Goal: Information Seeking & Learning: Learn about a topic

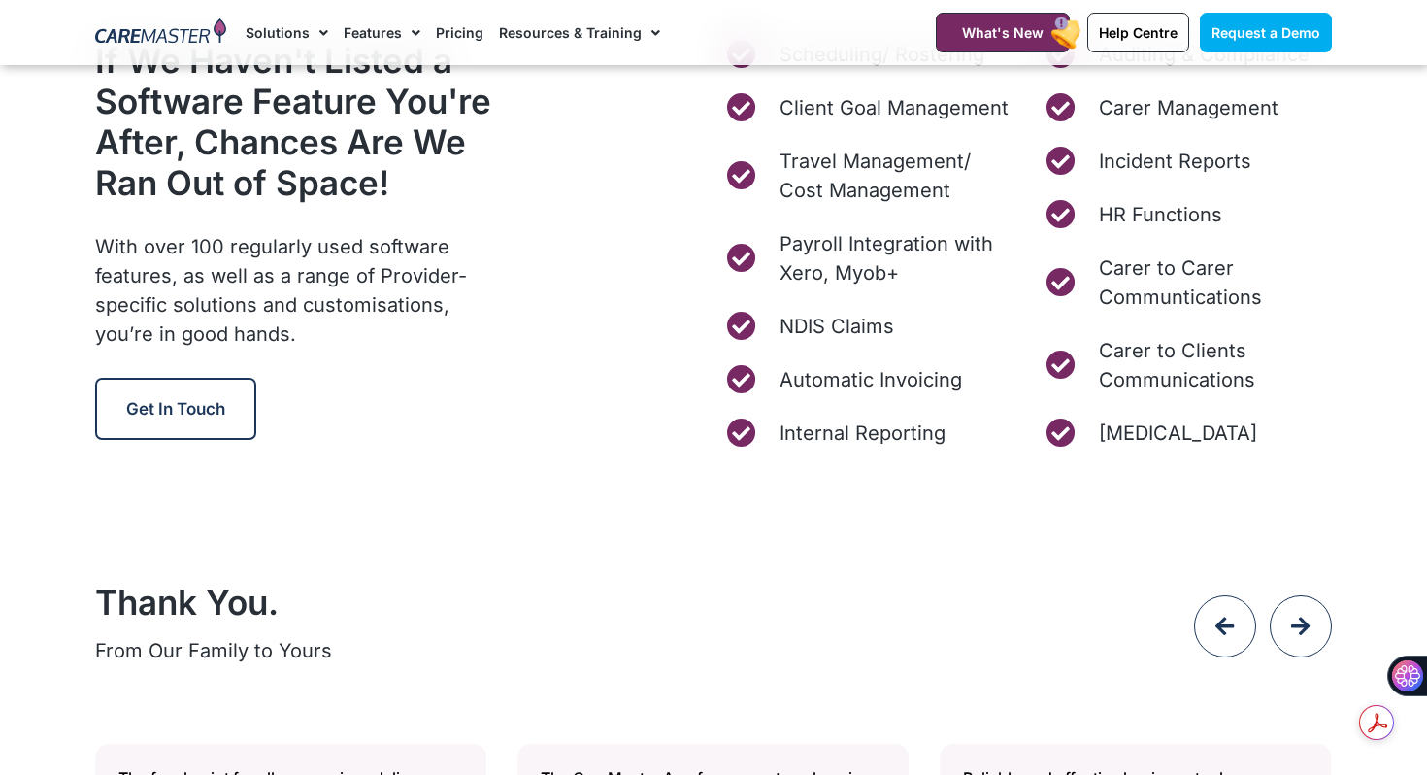
scroll to position [7612, 0]
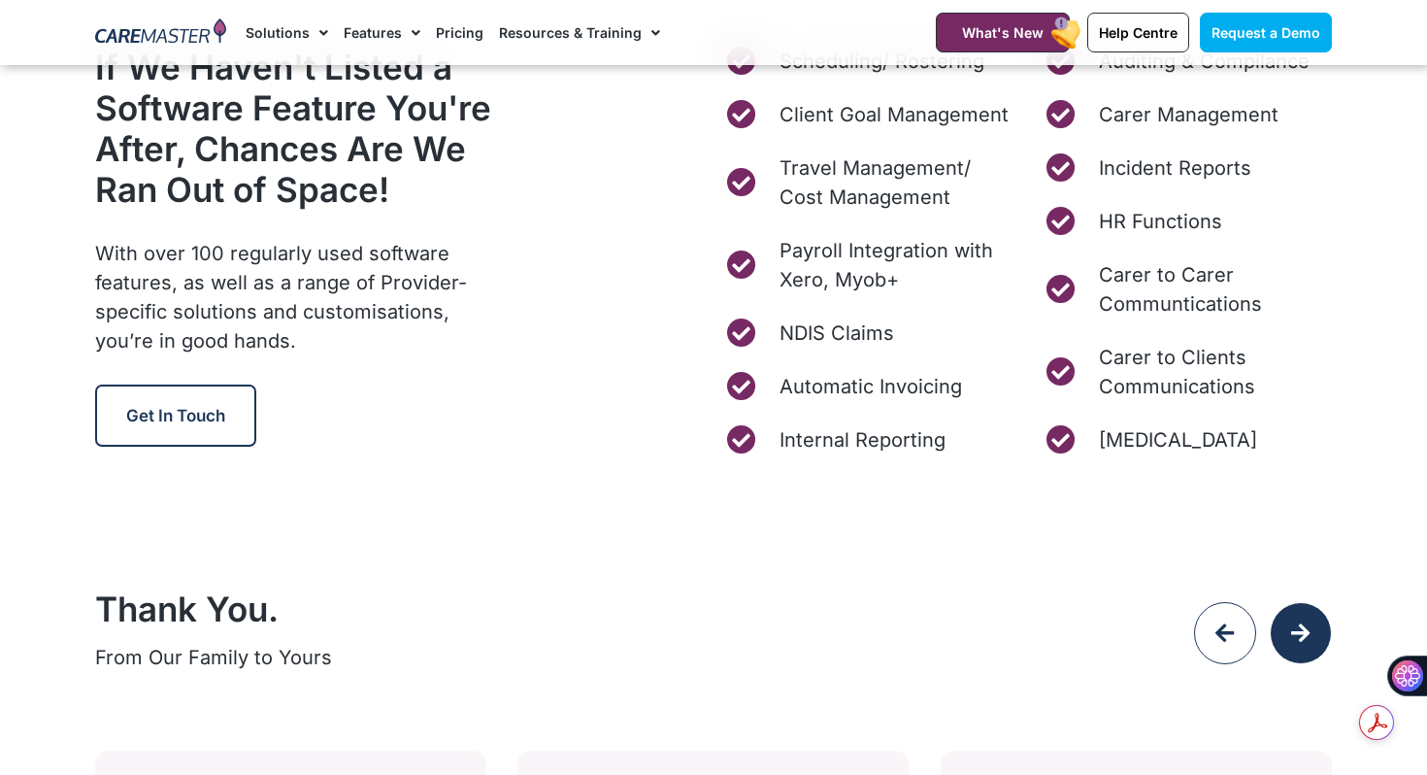
click at [1296, 629] on icon at bounding box center [1300, 632] width 21 height 21
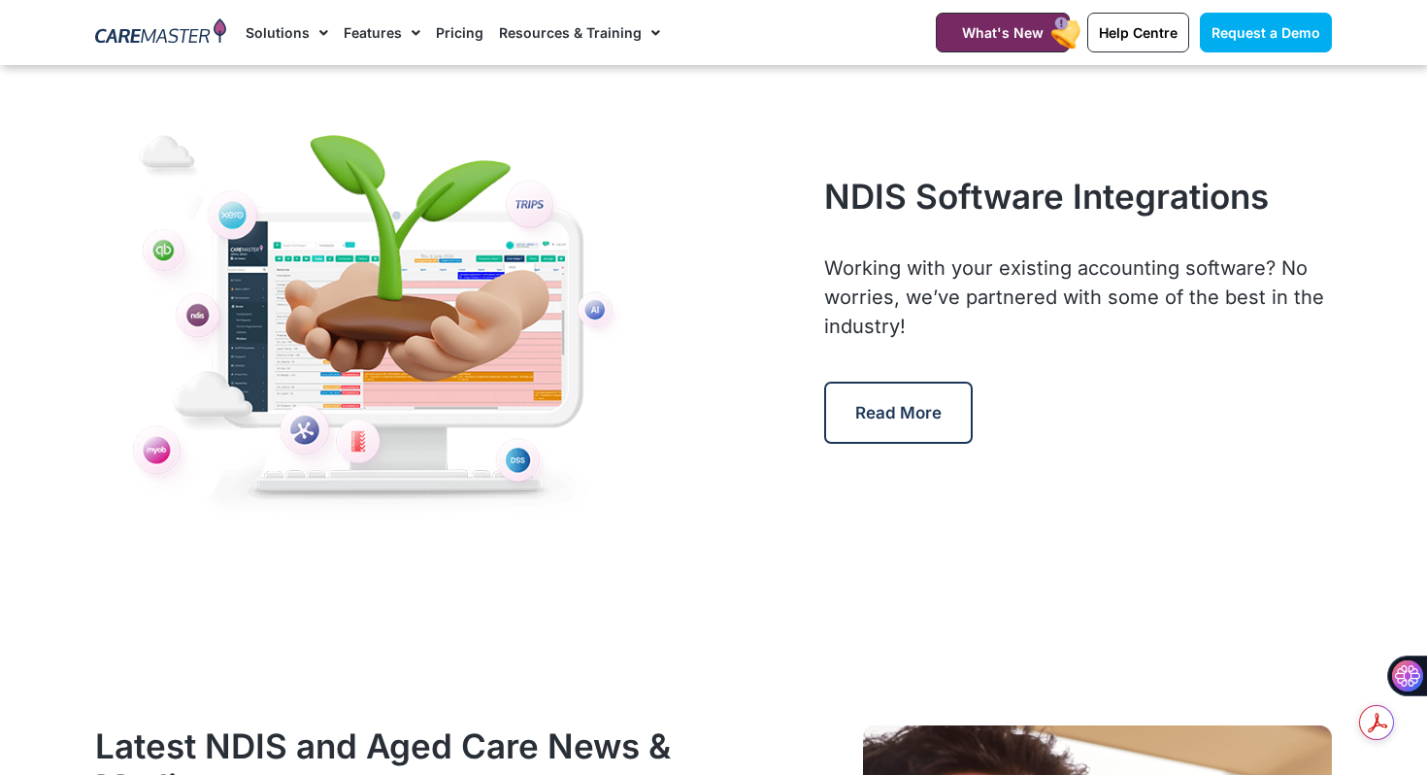
scroll to position [9067, 0]
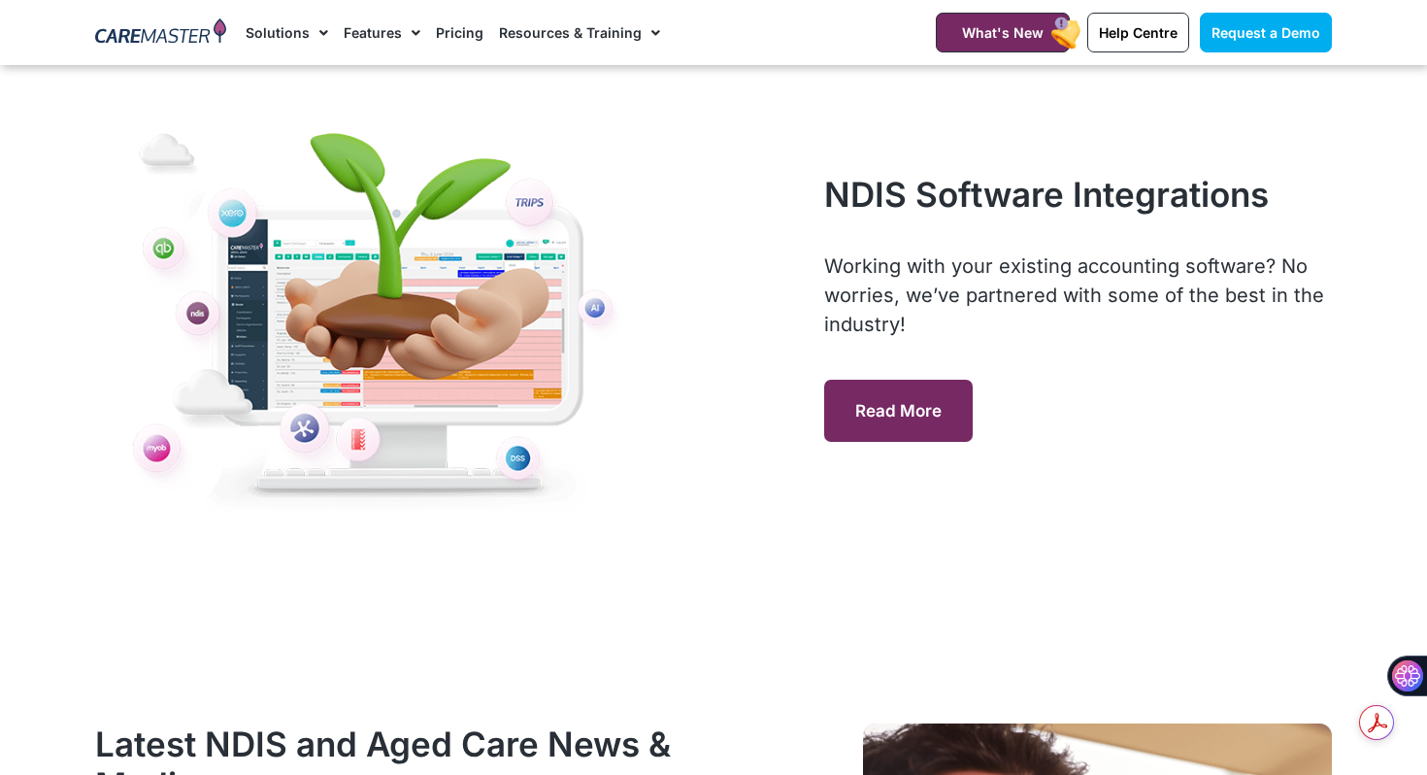
click at [899, 403] on span "Read More" at bounding box center [898, 410] width 86 height 19
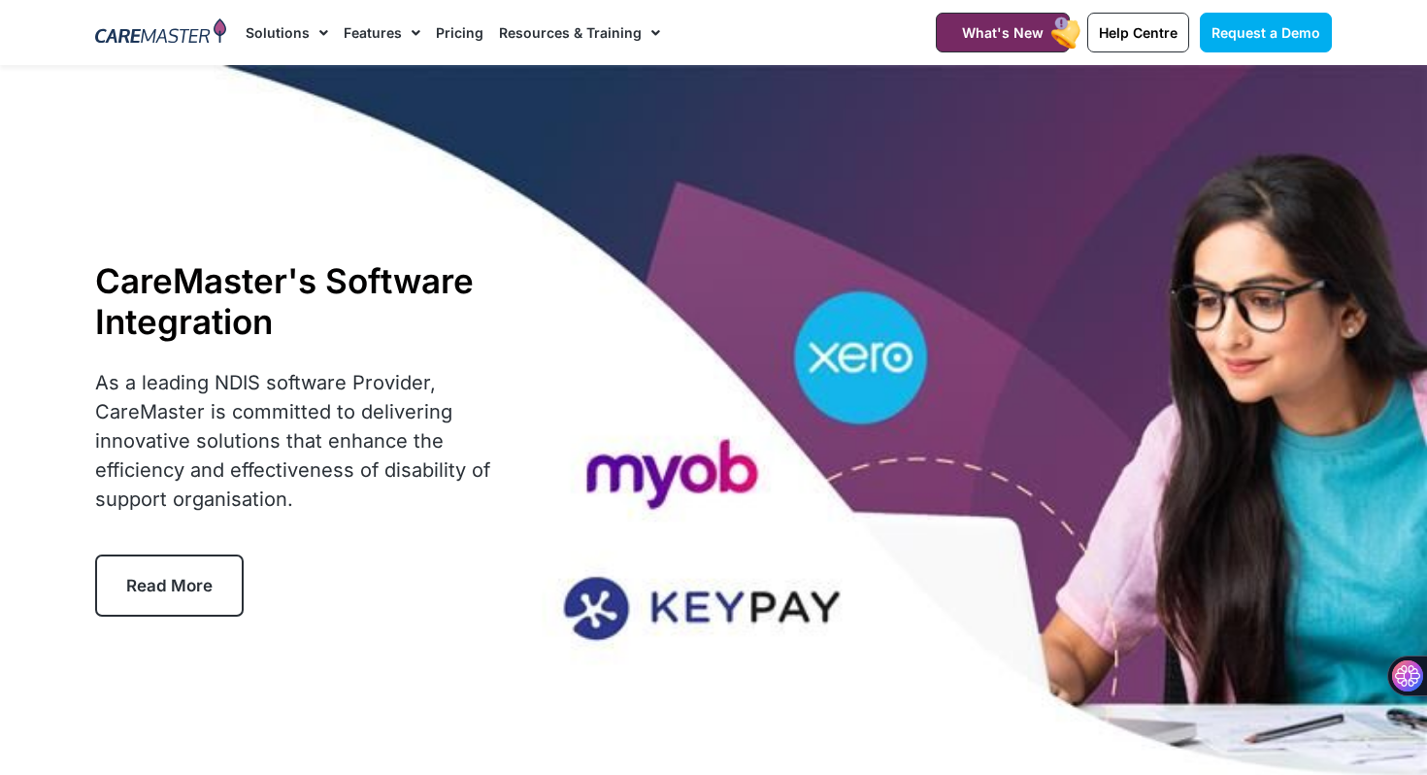
click at [458, 29] on link "Pricing" at bounding box center [460, 32] width 48 height 65
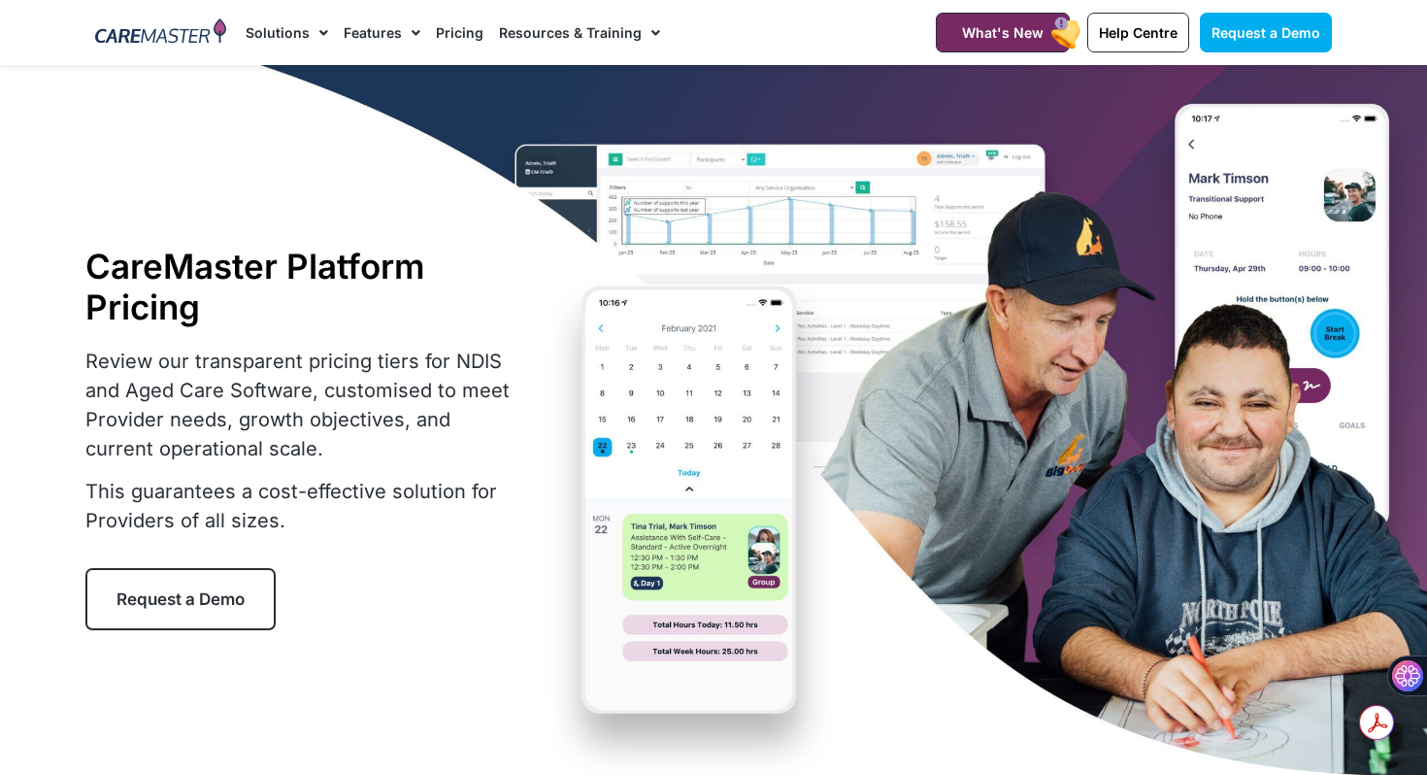
click at [468, 33] on link "Pricing" at bounding box center [460, 32] width 48 height 65
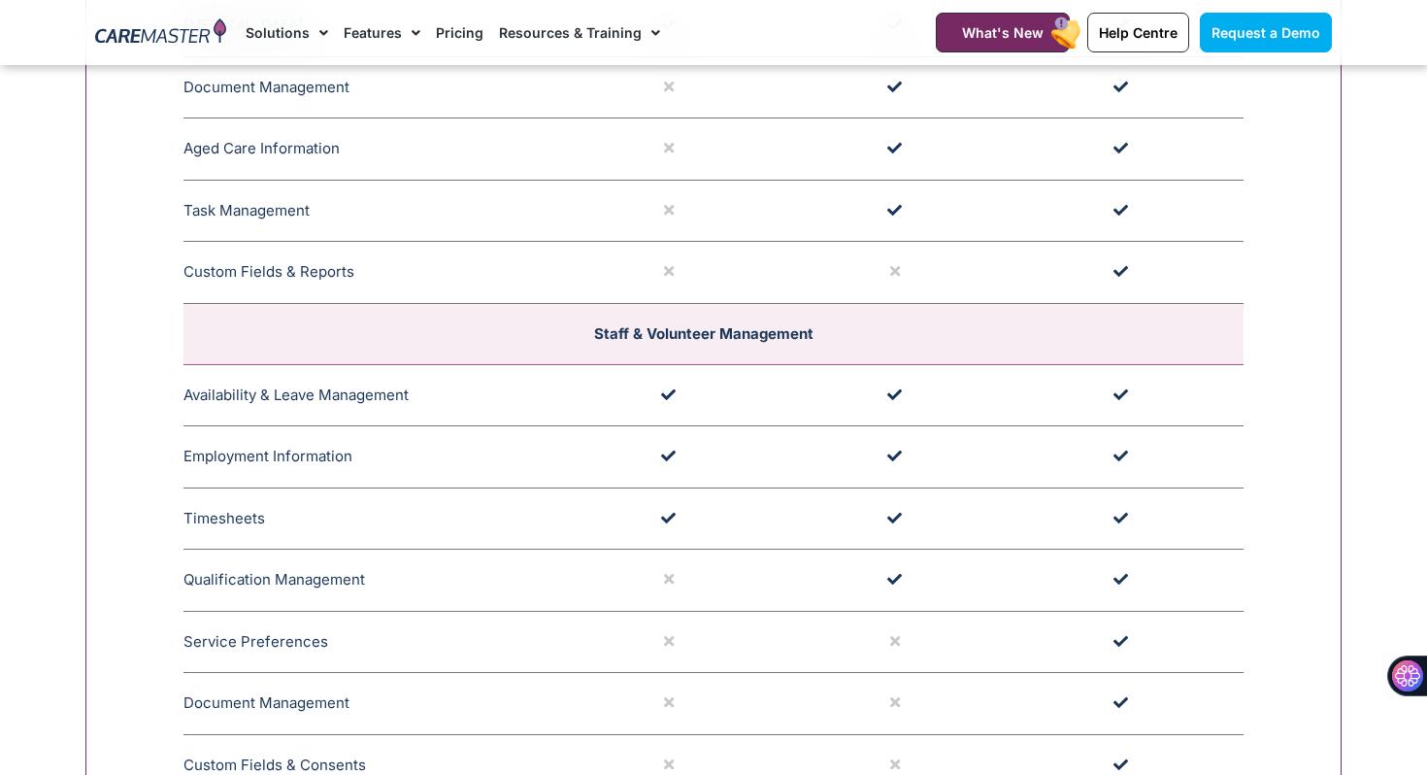
scroll to position [2775, 0]
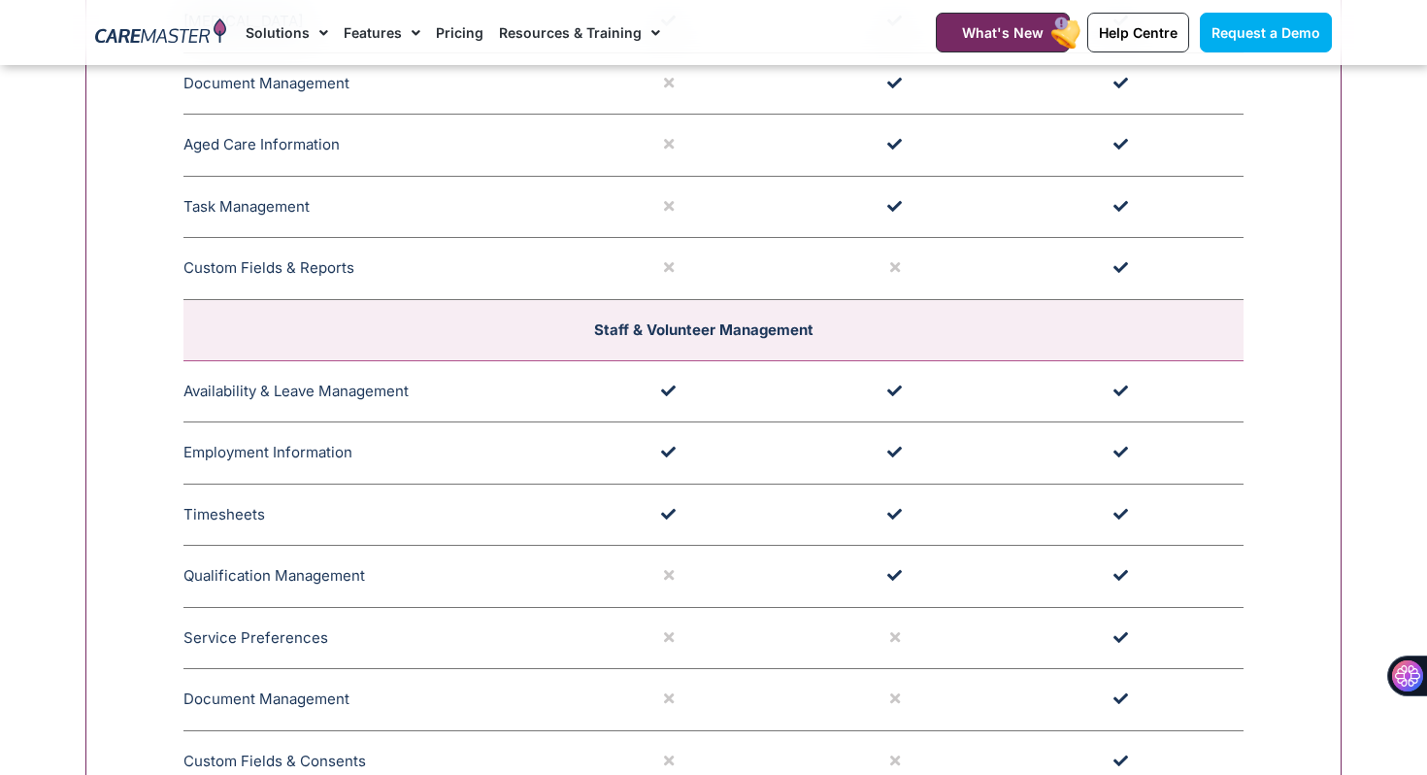
click at [318, 253] on td "Custom Fields & Reports The Custom Field and Reports feature in CareMaster allo…" at bounding box center [374, 269] width 382 height 62
click at [320, 273] on td "Custom Fields & Reports The Custom Field and Reports feature in CareMaster allo…" at bounding box center [374, 269] width 382 height 62
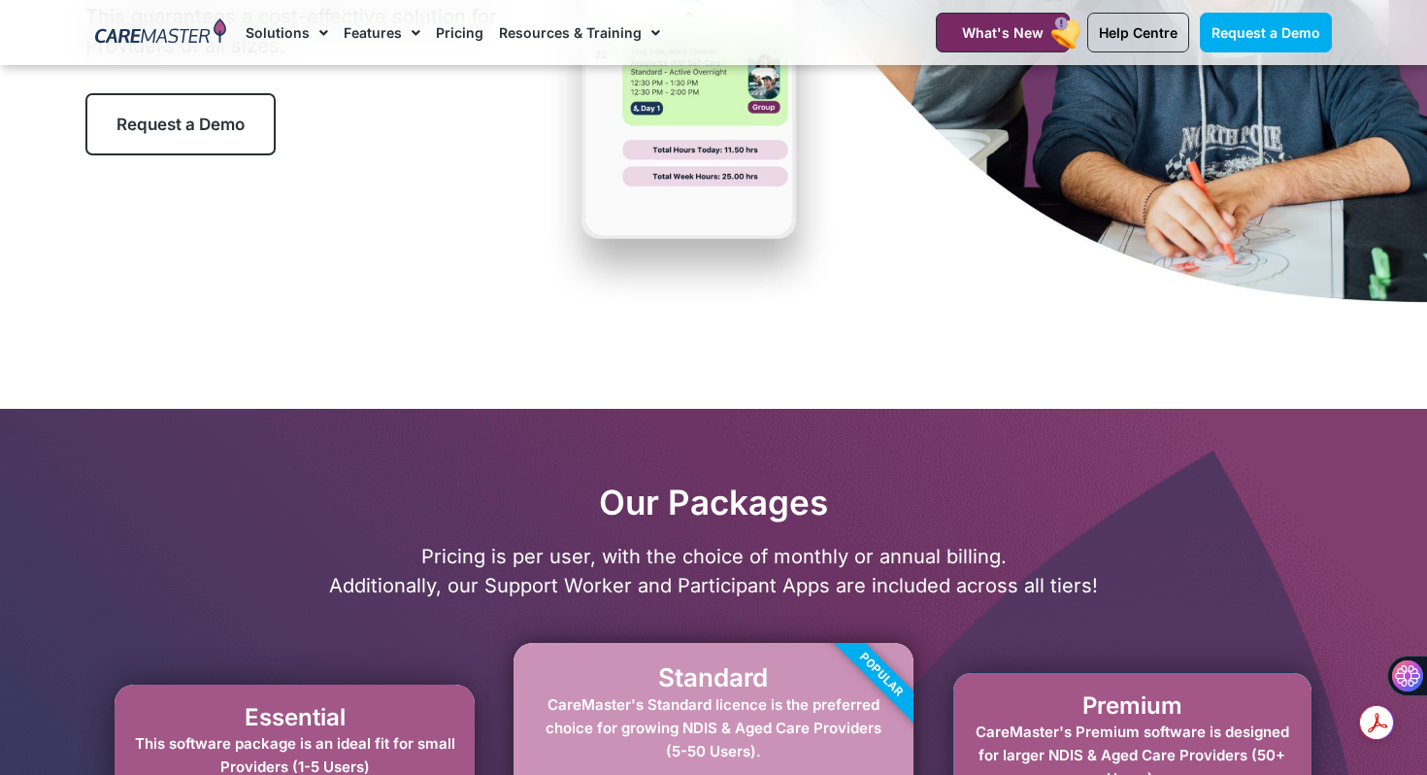
scroll to position [0, 0]
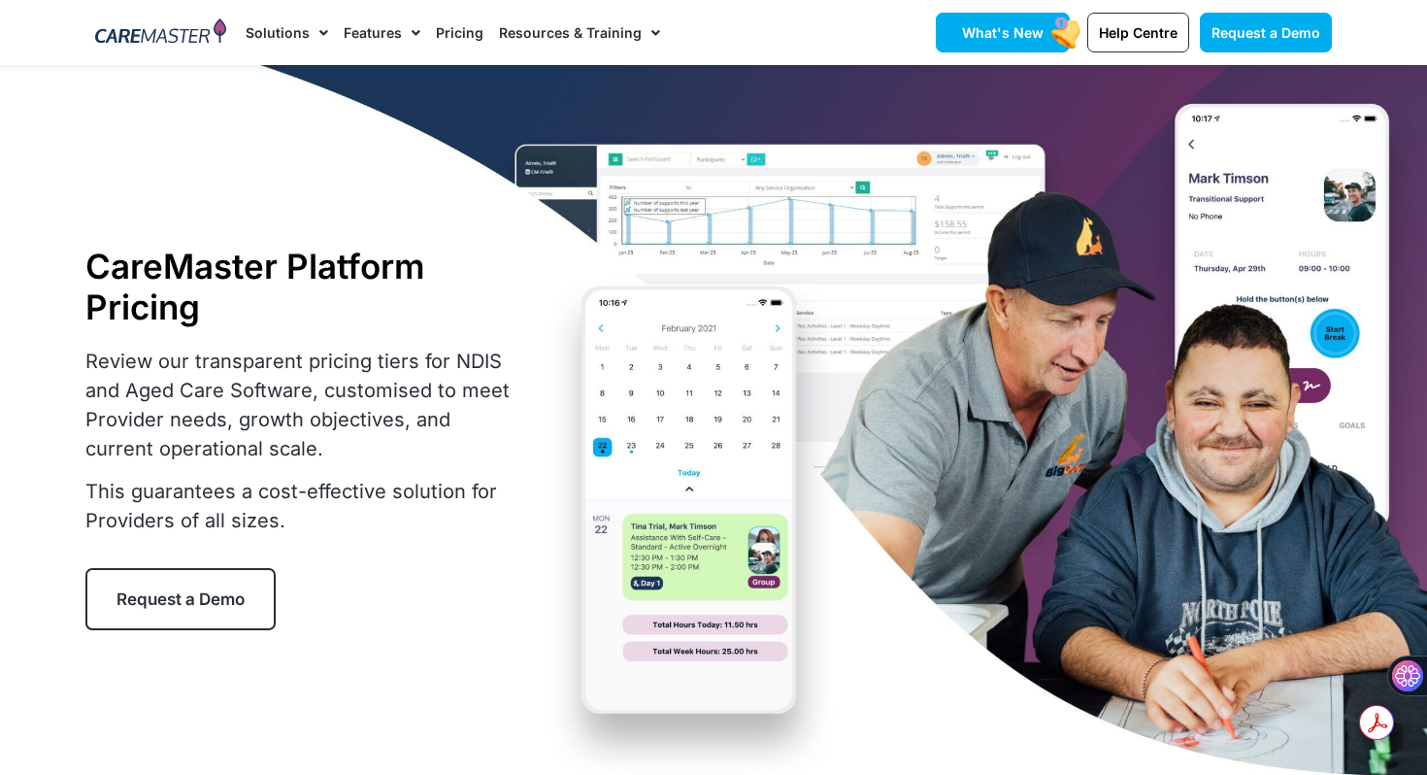
click at [1031, 24] on span "What's New" at bounding box center [1003, 32] width 82 height 17
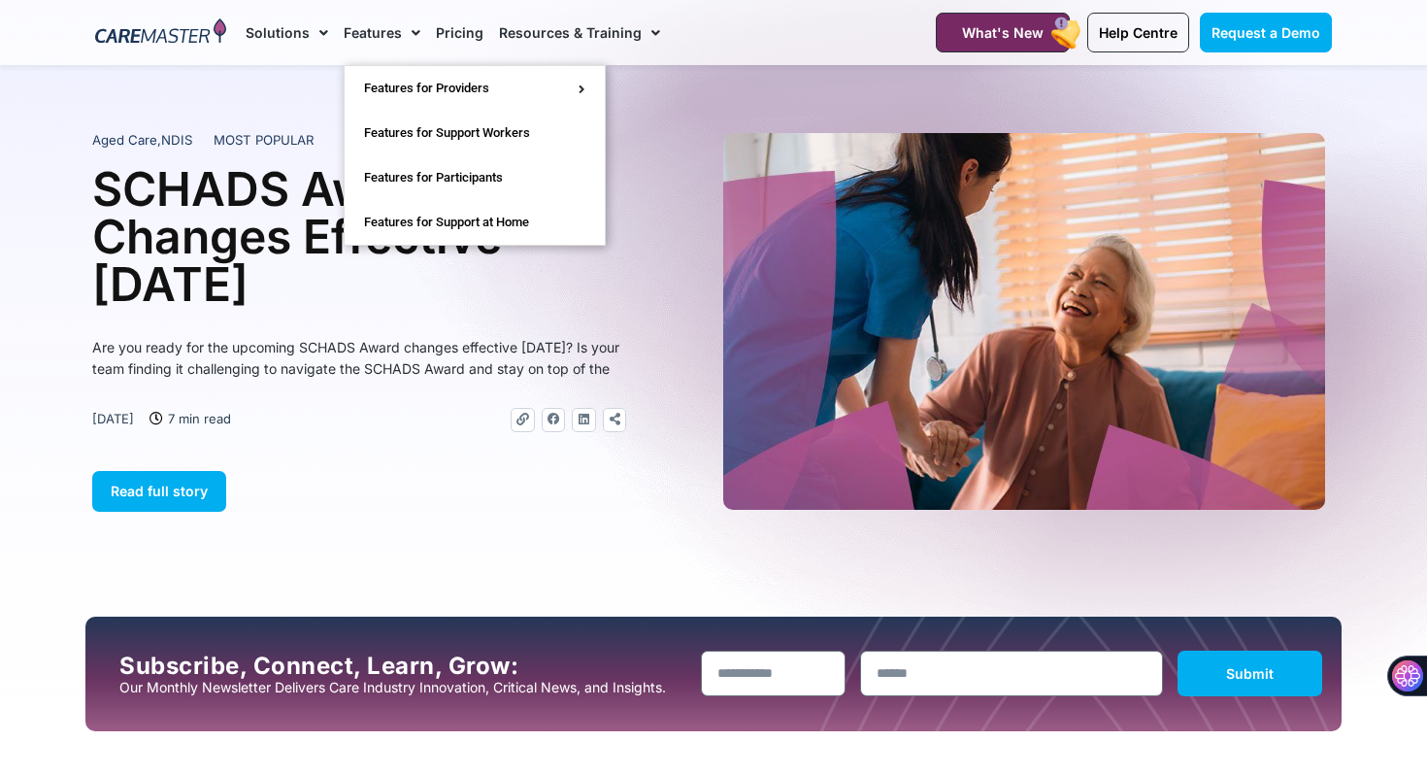
click at [402, 30] on span "Menu" at bounding box center [411, 33] width 18 height 33
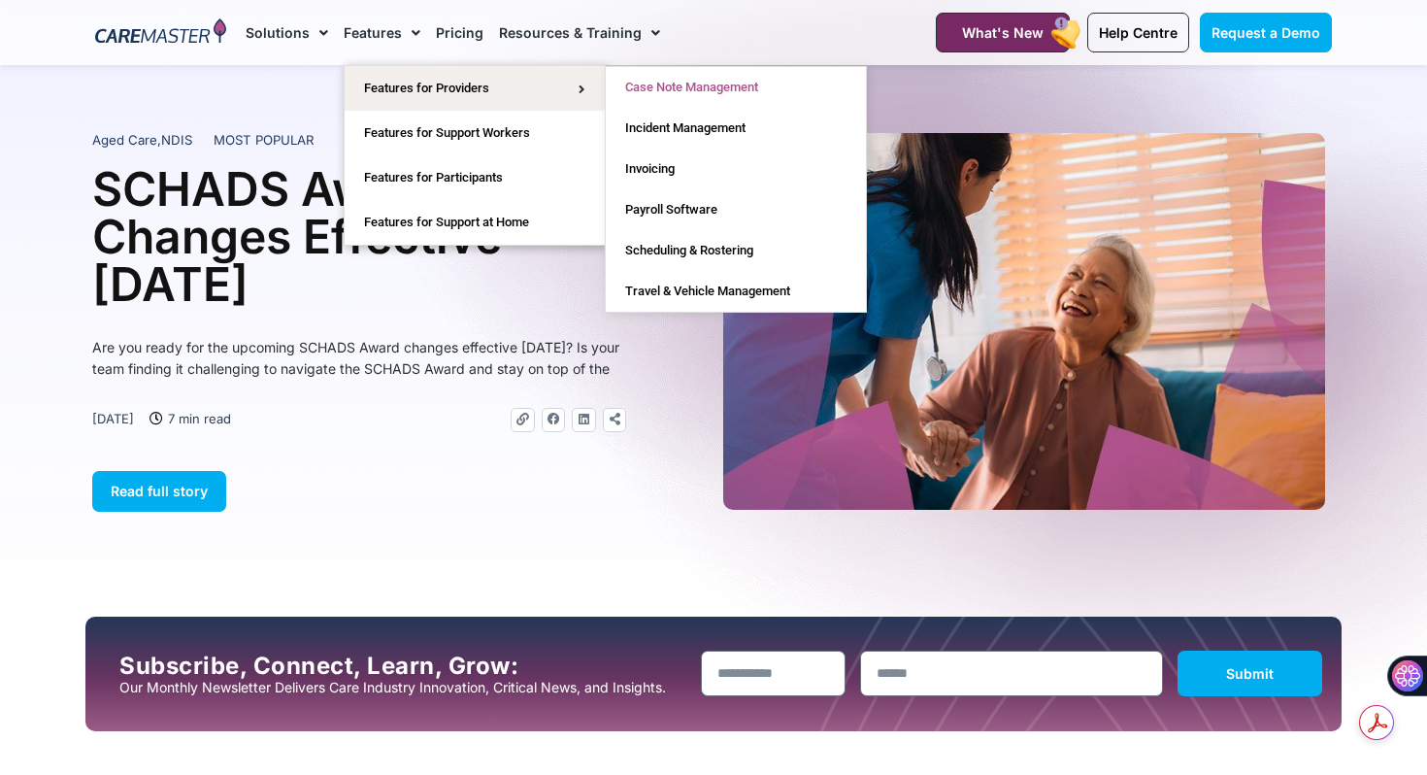
click at [666, 86] on link "Case Note Management" at bounding box center [736, 87] width 260 height 41
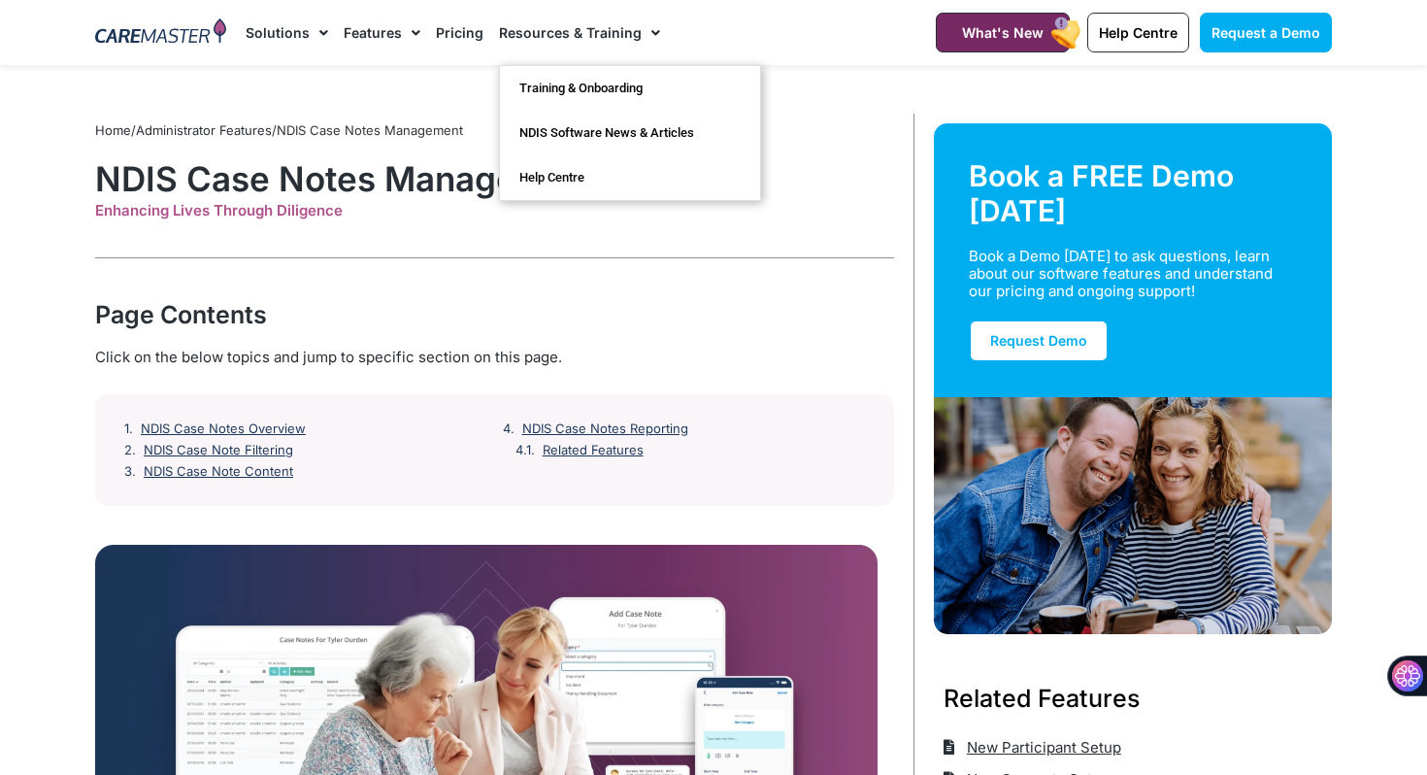
click at [320, 30] on span "Menu" at bounding box center [319, 33] width 18 height 33
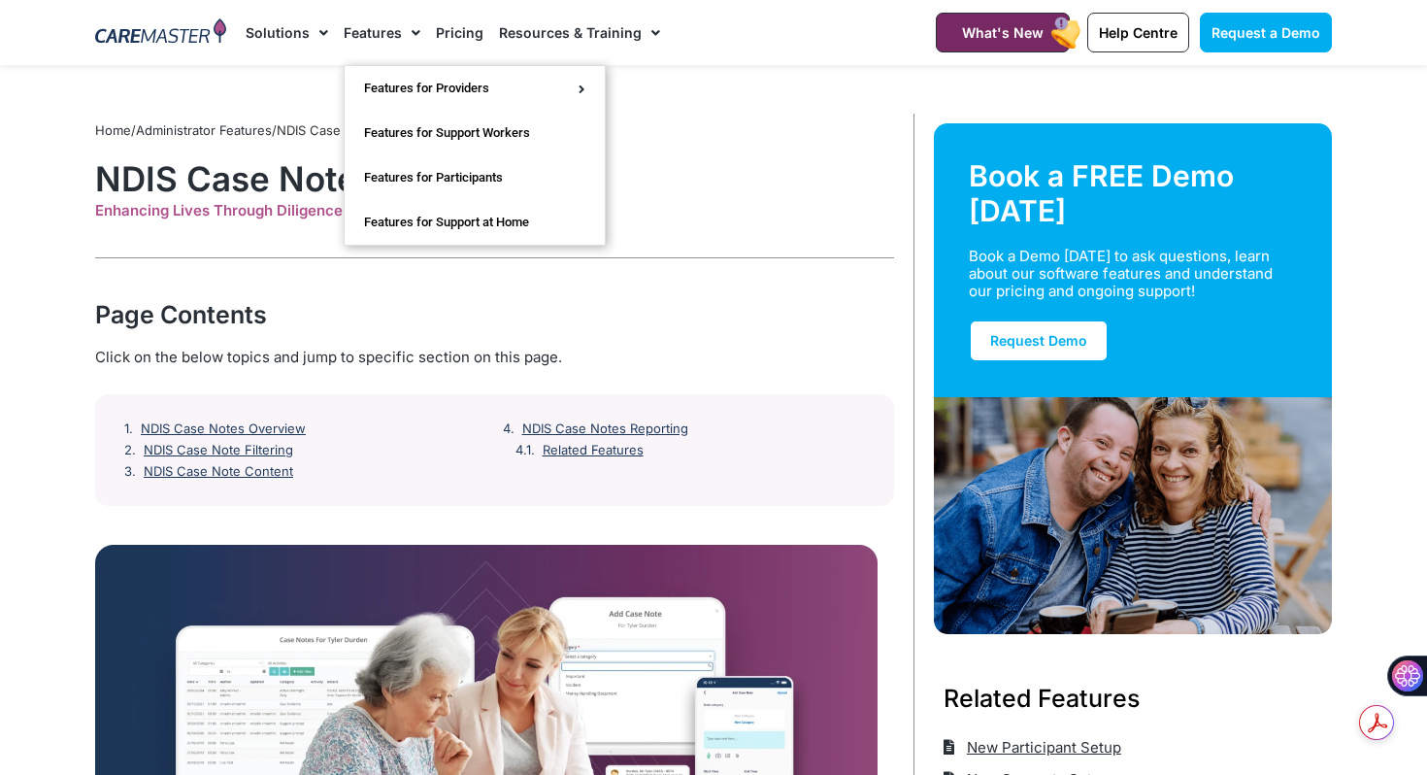
click at [412, 36] on span "Menu" at bounding box center [411, 33] width 18 height 33
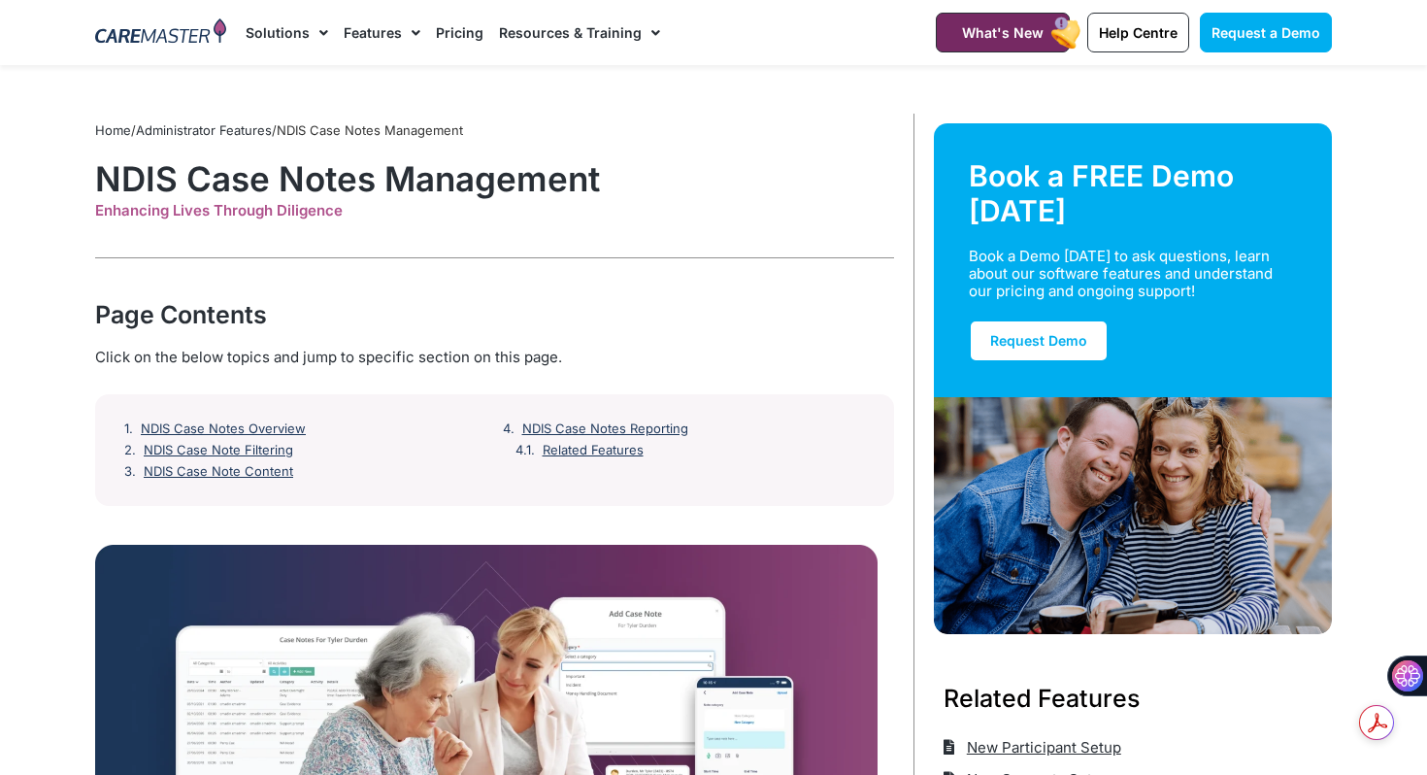
click at [412, 36] on span "Menu" at bounding box center [411, 33] width 18 height 33
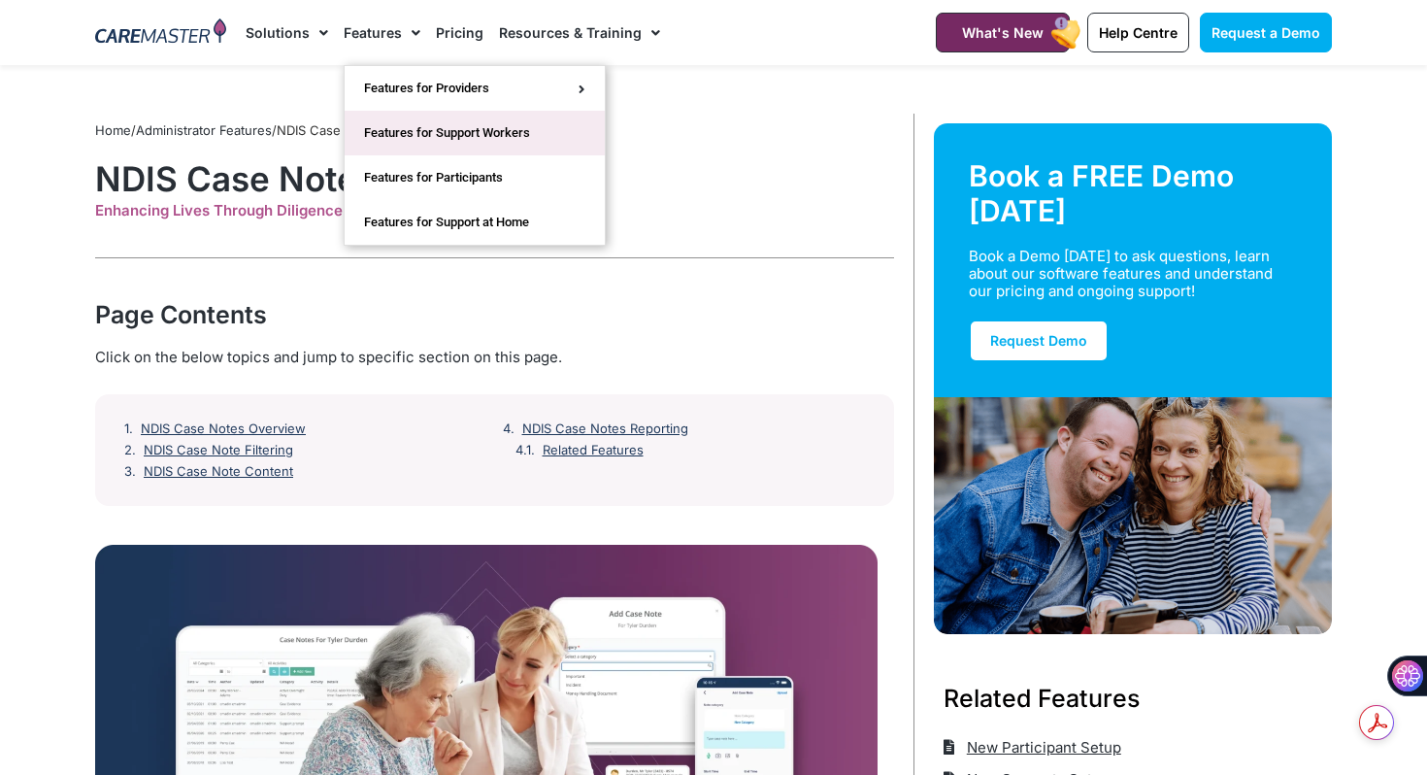
click at [429, 140] on link "Features for Support Workers" at bounding box center [475, 133] width 260 height 45
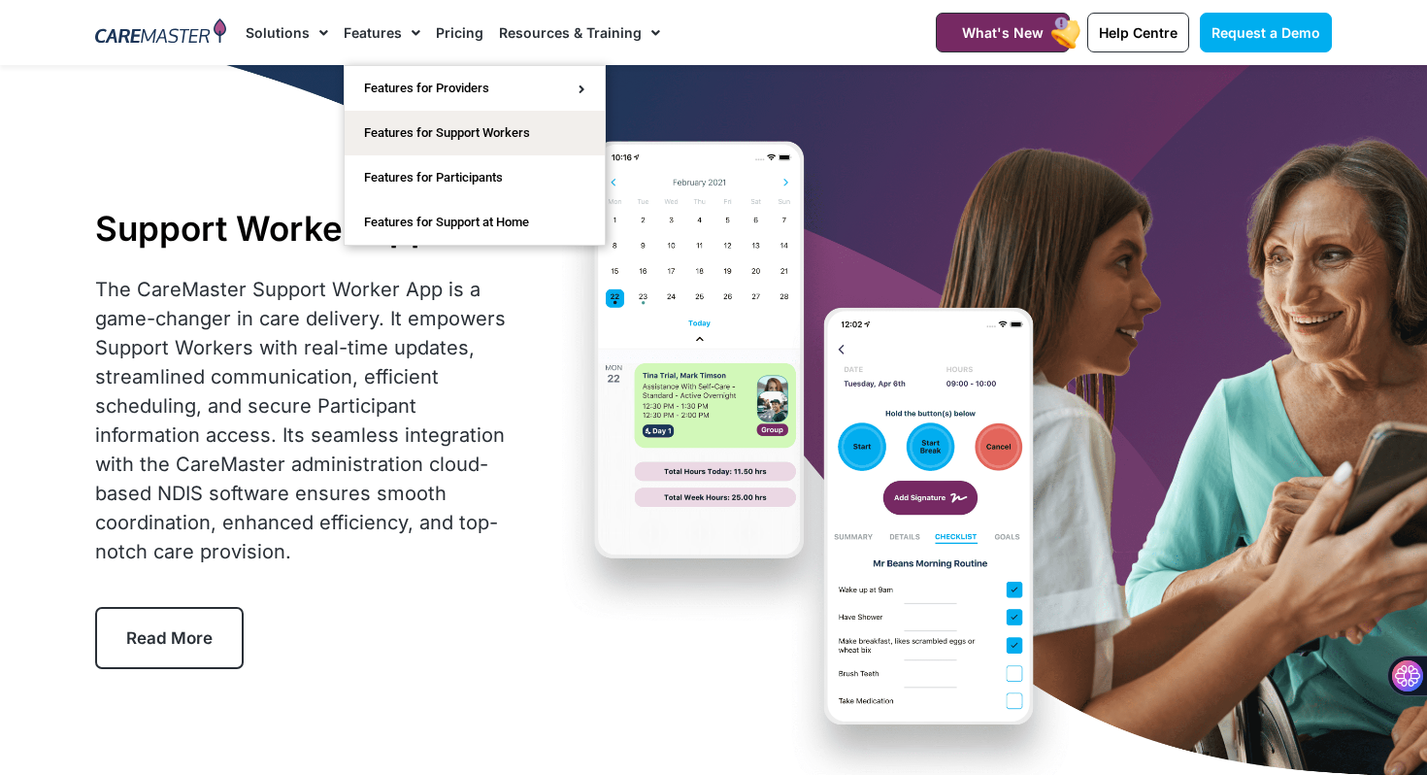
click at [406, 30] on span "Menu" at bounding box center [411, 33] width 18 height 33
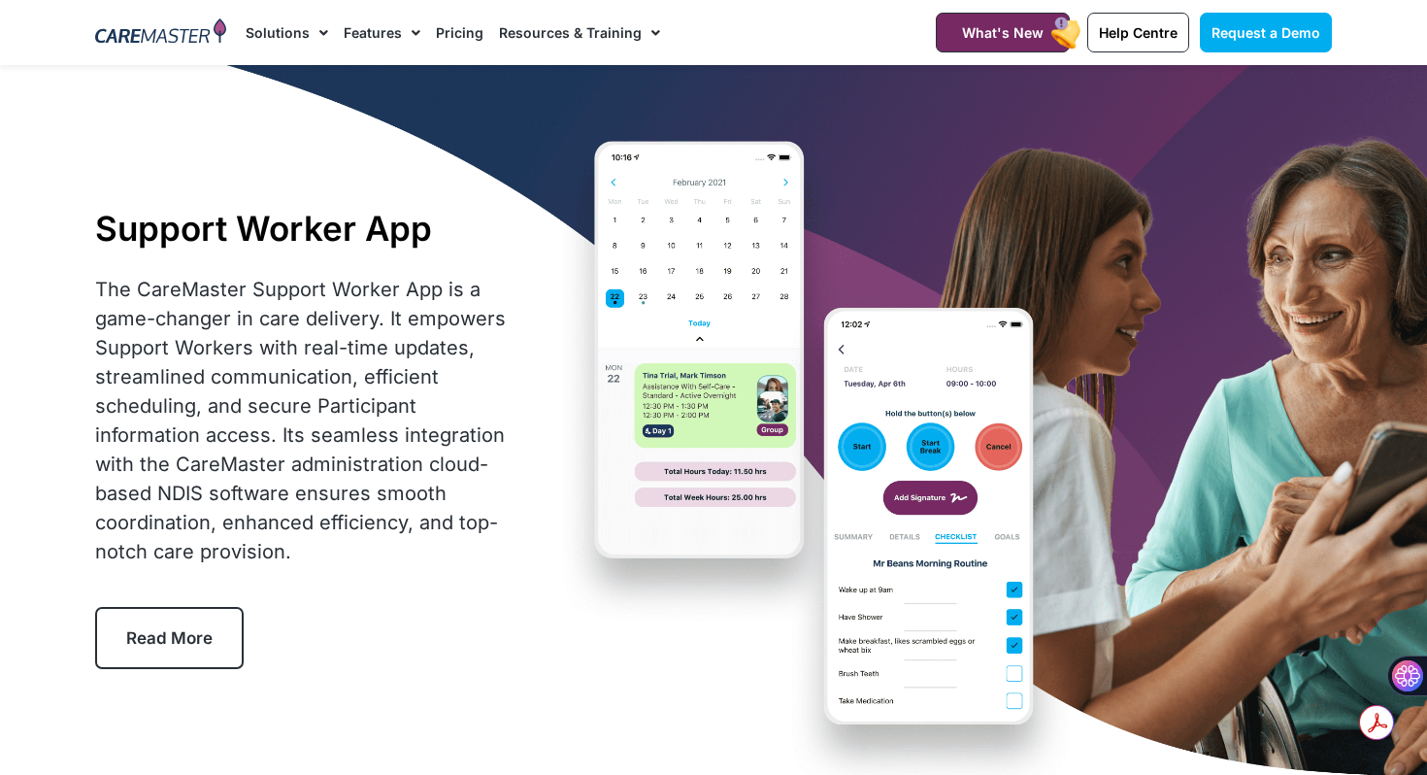
click at [407, 35] on span "Menu" at bounding box center [411, 33] width 18 height 33
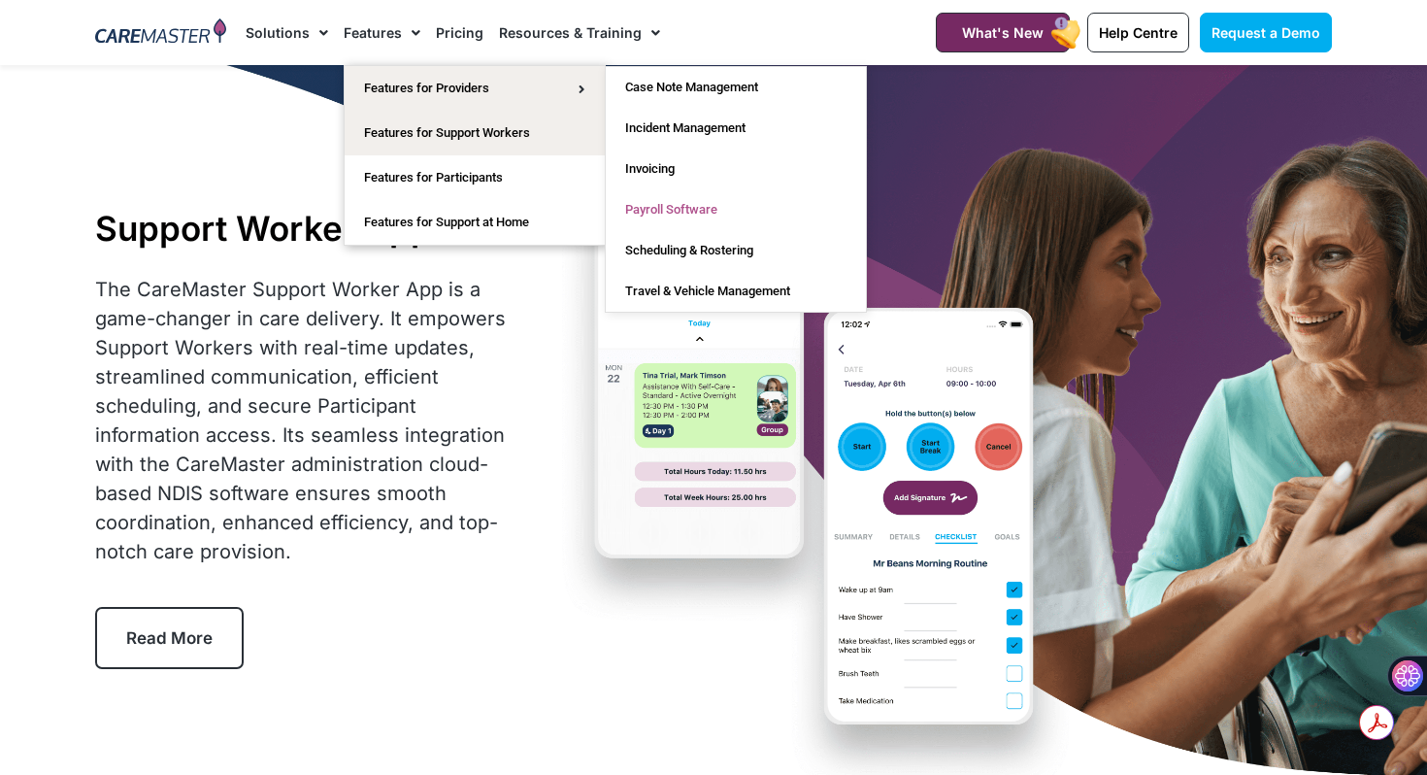
click at [706, 207] on link "Payroll Software" at bounding box center [736, 209] width 260 height 41
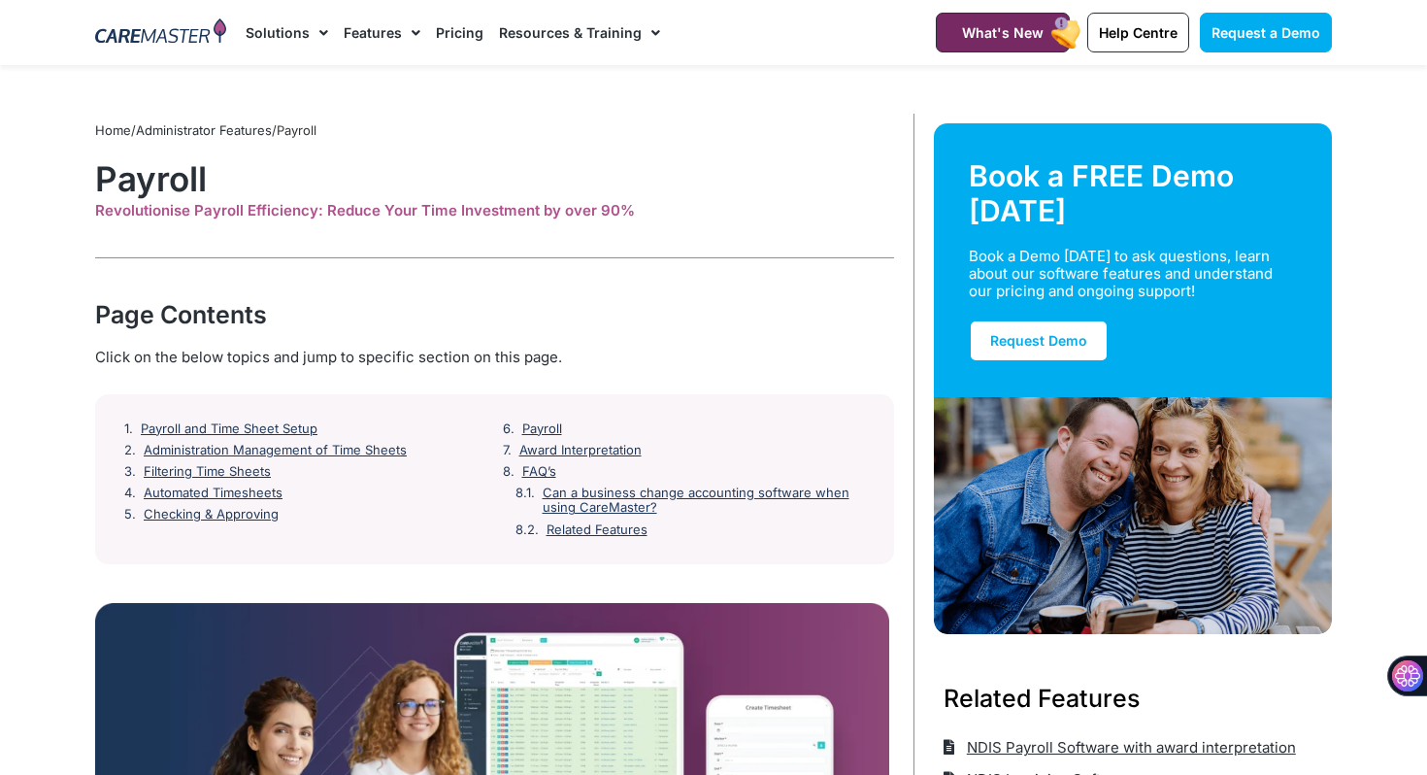
click at [447, 26] on link "Pricing" at bounding box center [460, 32] width 48 height 65
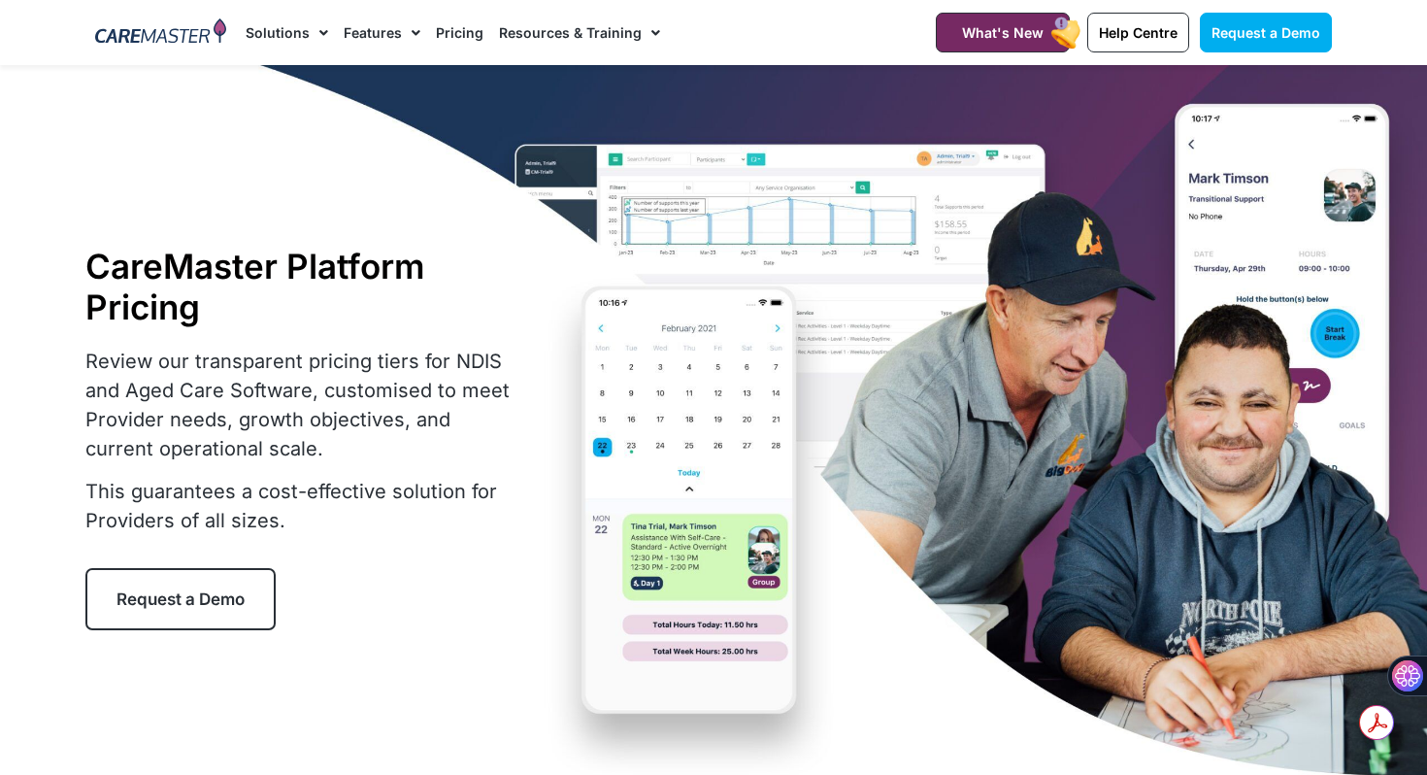
click at [554, 34] on link "Resources & Training" at bounding box center [579, 32] width 161 height 65
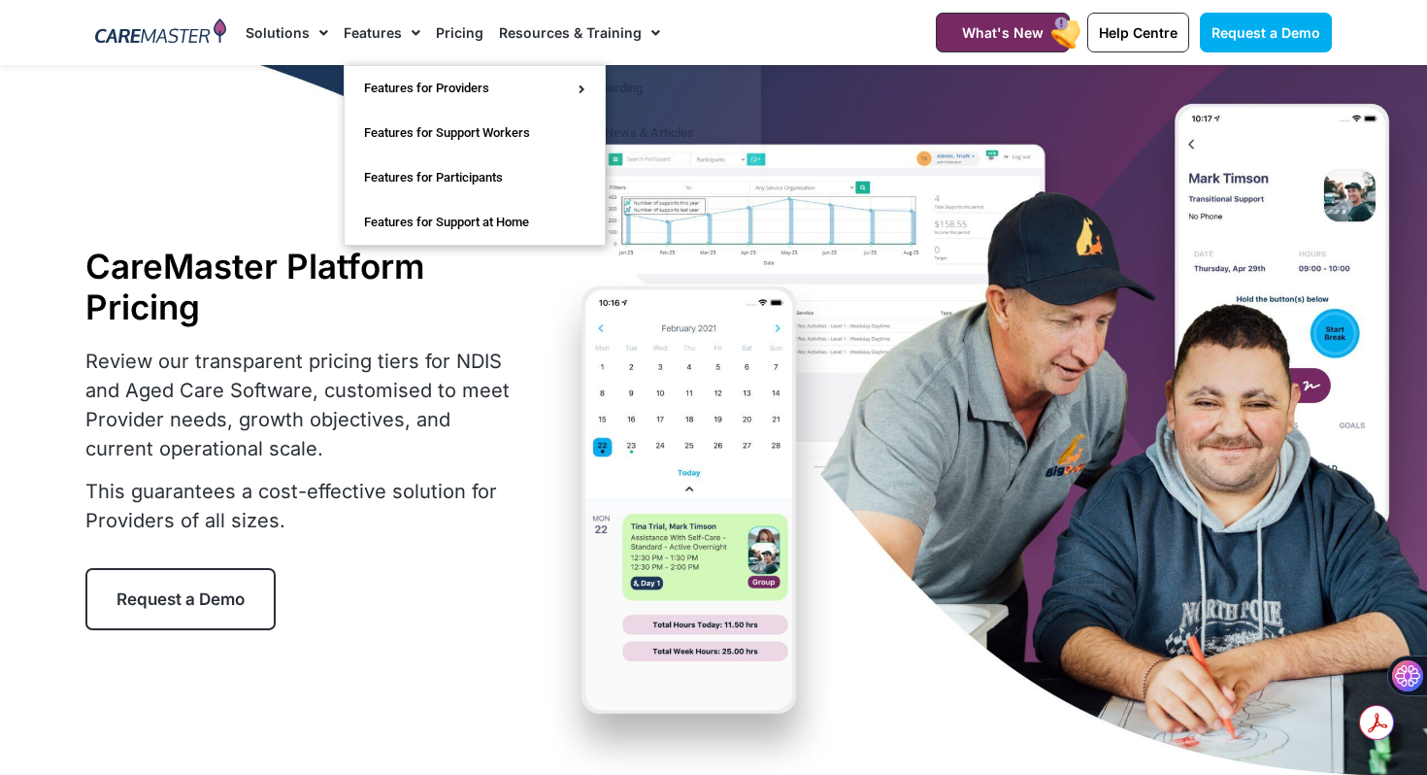
click at [380, 24] on link "Features" at bounding box center [382, 32] width 77 height 65
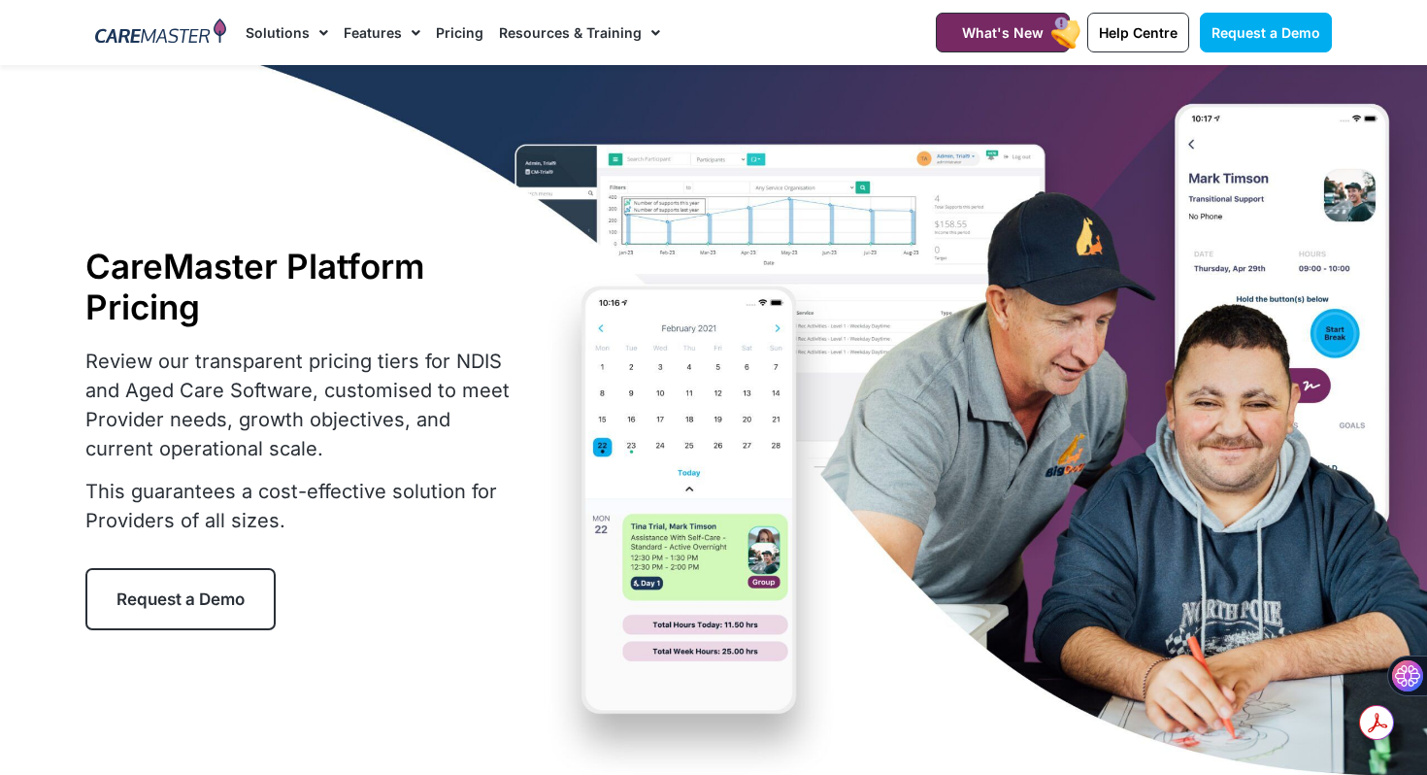
click at [380, 24] on link "Features" at bounding box center [382, 32] width 77 height 65
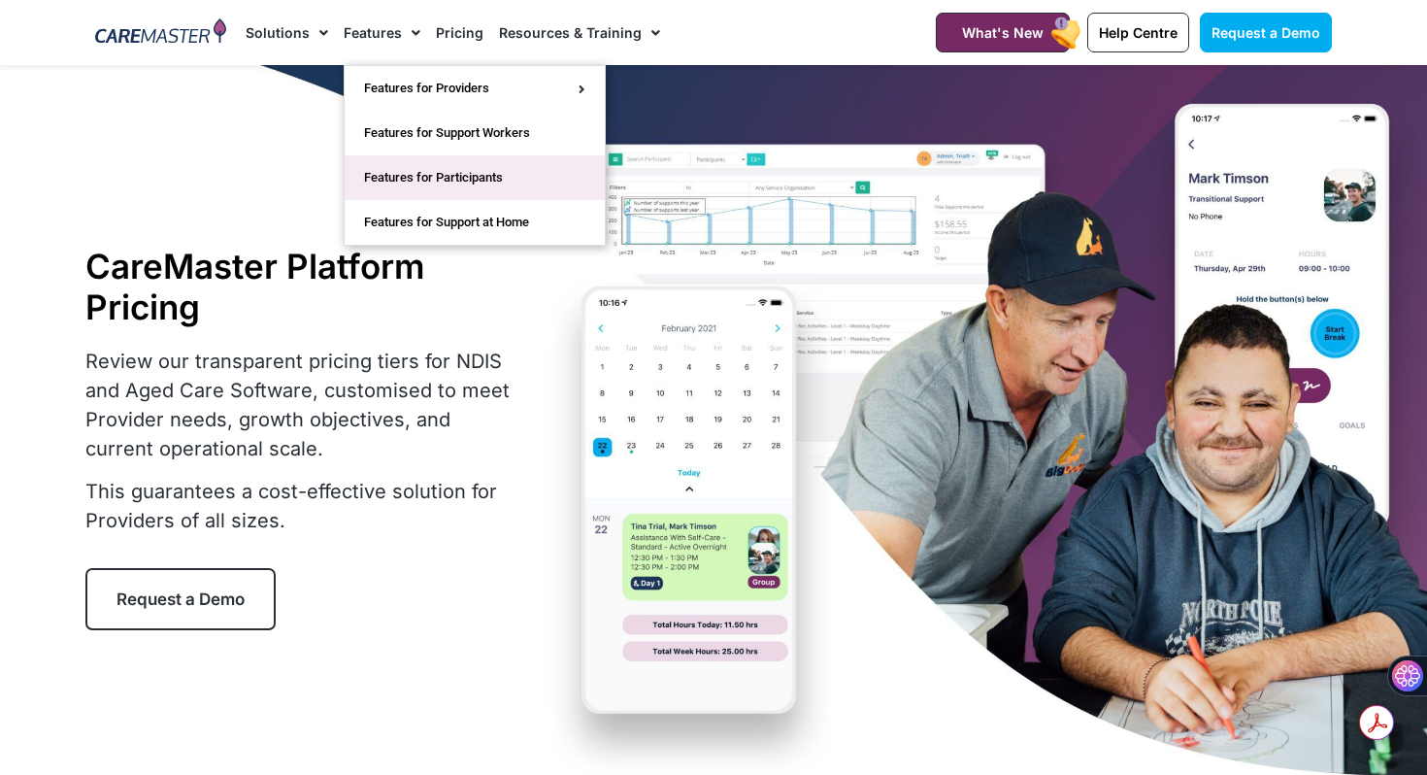
click at [413, 180] on link "Features for Participants" at bounding box center [475, 177] width 260 height 45
